Goal: Check status: Check status

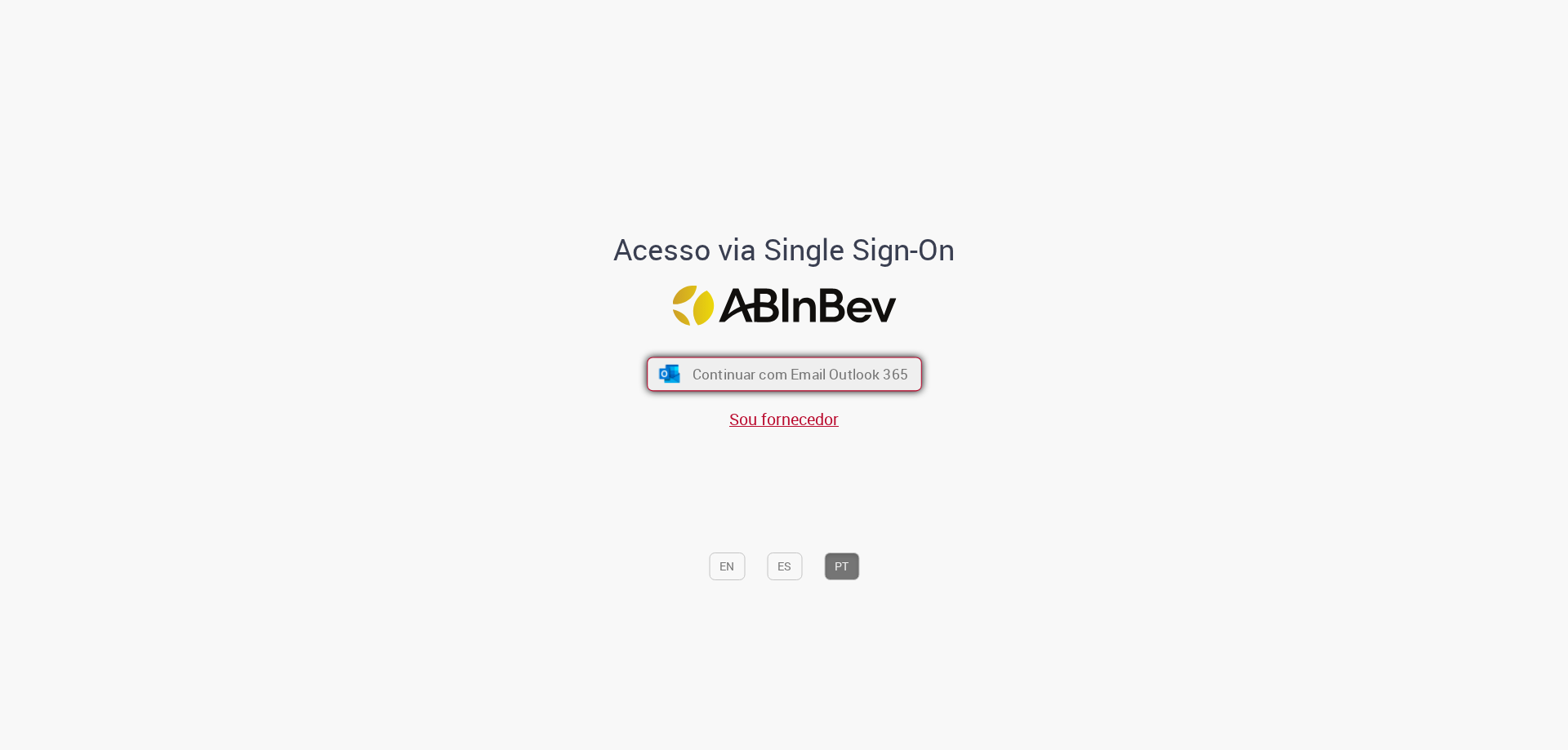
click at [748, 374] on span "Continuar com Email Outlook 365" at bounding box center [799, 374] width 216 height 19
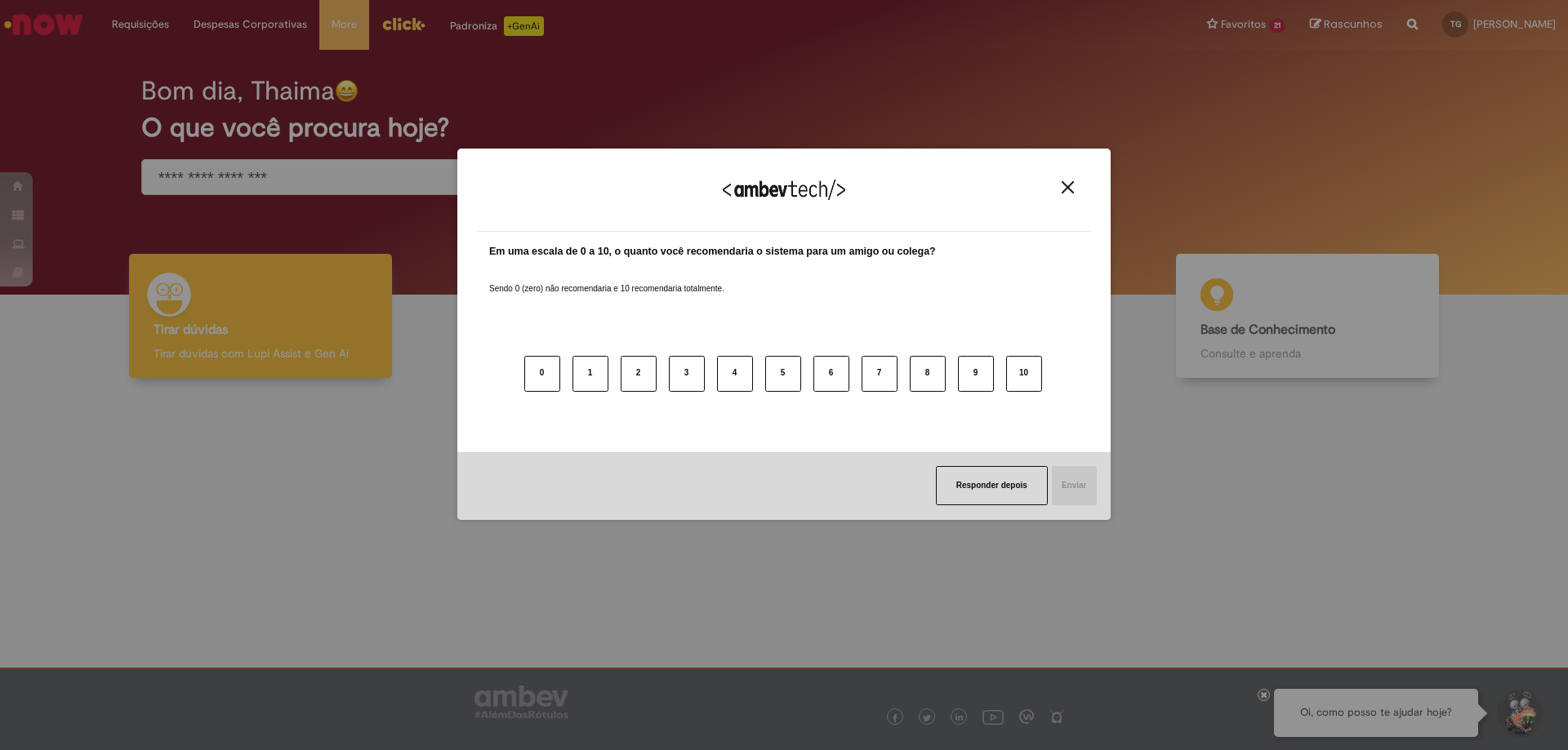
click at [1059, 182] on button "Close" at bounding box center [1068, 187] width 22 height 14
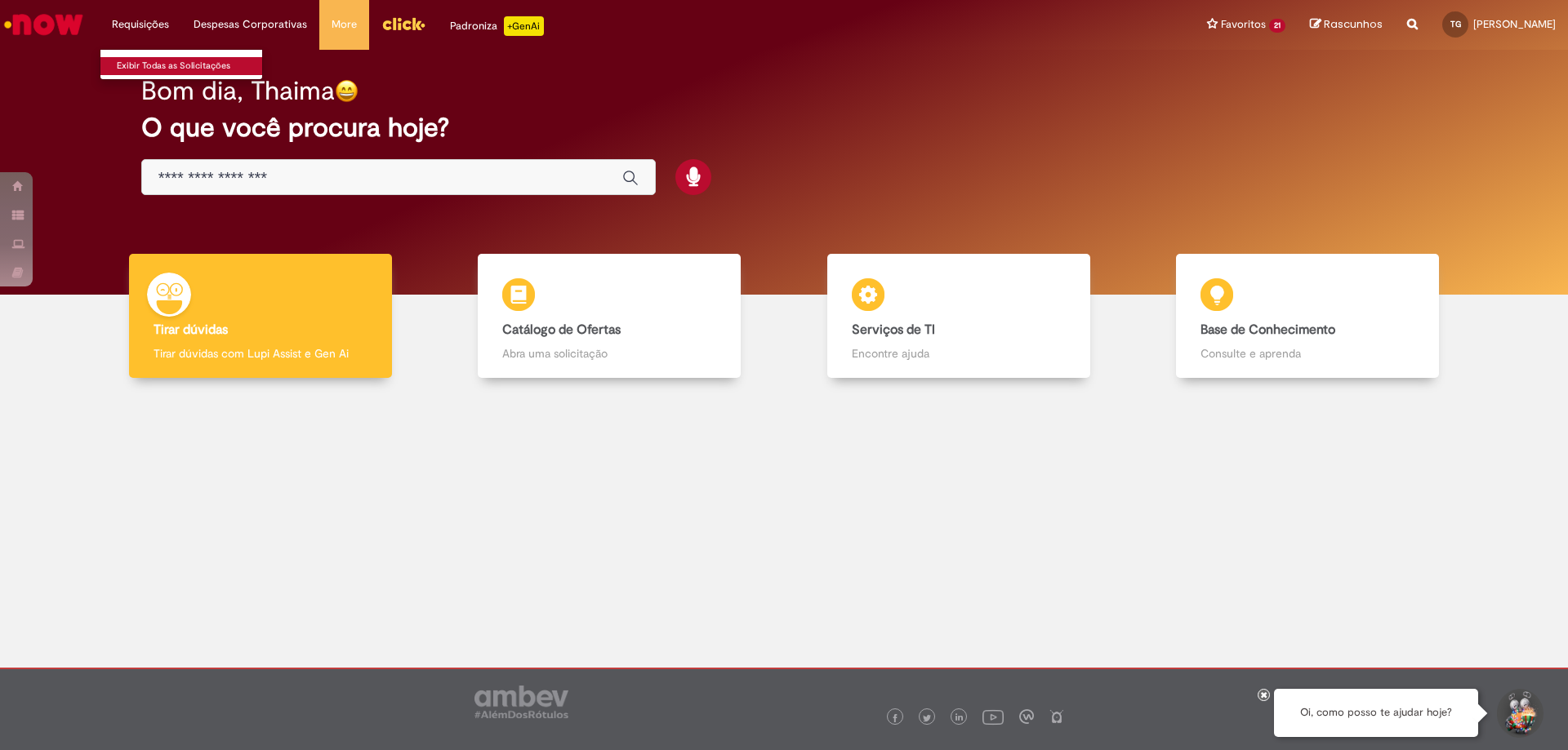
click at [149, 65] on link "Exibir Todas as Solicitações" at bounding box center [190, 65] width 180 height 18
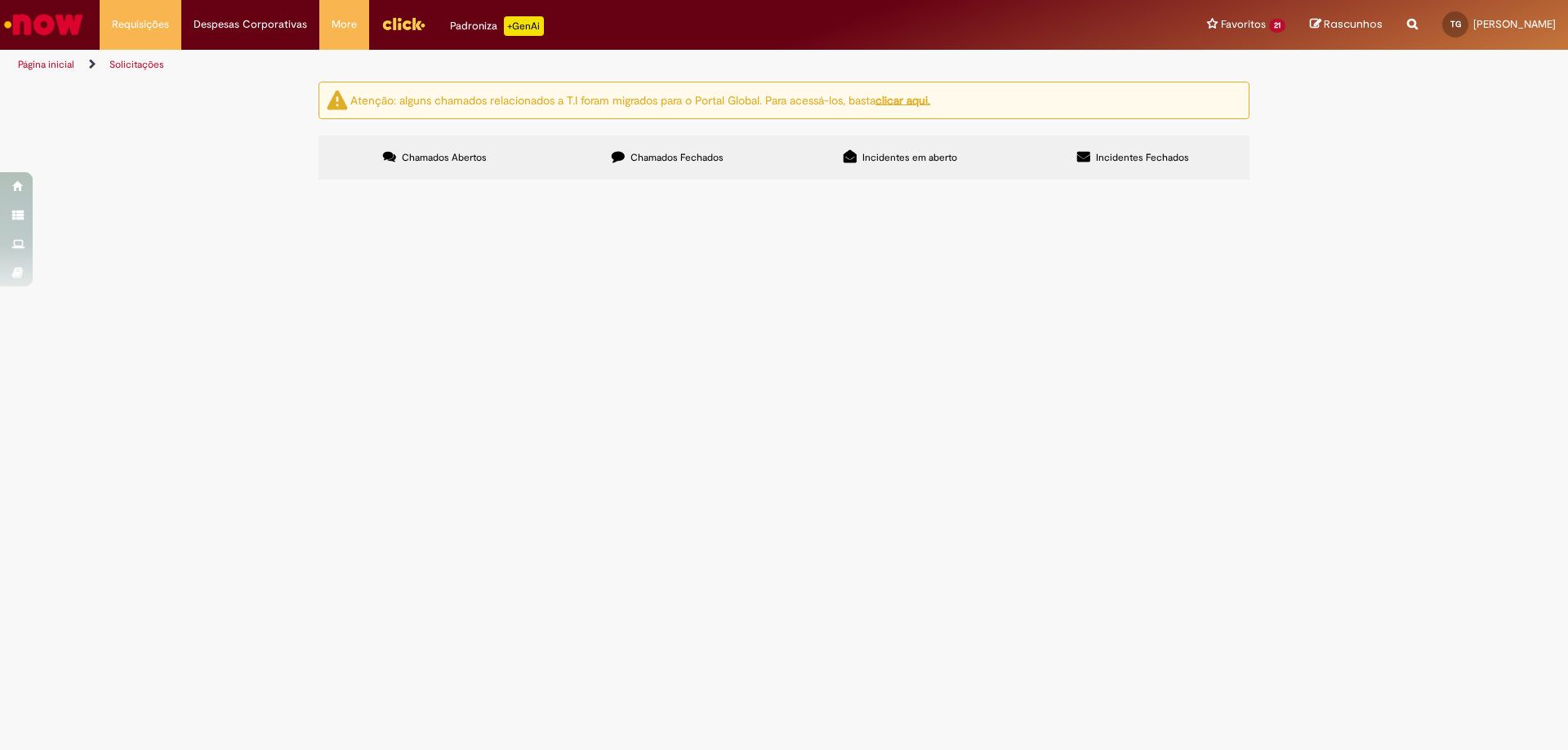
click at [667, 152] on span "Chamados Fechados" at bounding box center [677, 158] width 94 height 13
drag, startPoint x: 944, startPoint y: 228, endPoint x: 899, endPoint y: 230, distance: 45.0
click at [0, 0] on button at bounding box center [0, 0] width 0 height 0
click at [885, 148] on label "Incidentes em aberto" at bounding box center [899, 157] width 233 height 44
click at [485, 159] on span "Chamados Abertos" at bounding box center [444, 158] width 85 height 13
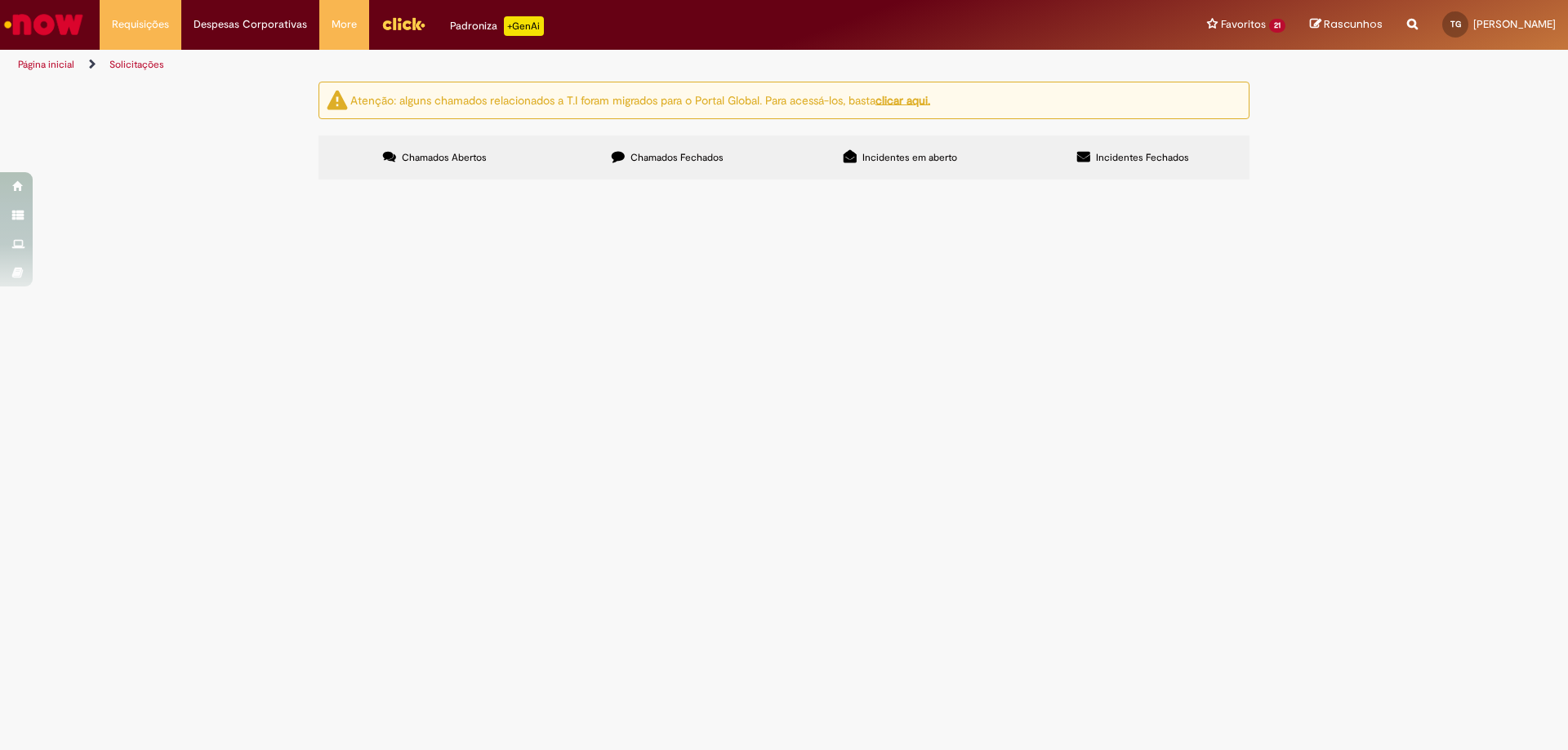
click at [644, 138] on label "Chamados Fechados" at bounding box center [667, 157] width 233 height 44
click at [1482, 32] on link "TG [PERSON_NAME]" at bounding box center [1499, 24] width 138 height 49
click at [442, 166] on label "Chamados Abertos" at bounding box center [435, 157] width 233 height 44
